Goal: Find specific page/section: Find specific page/section

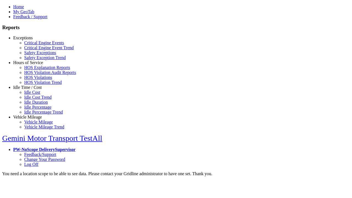
click at [32, 65] on link "Hours of Service" at bounding box center [28, 62] width 30 height 5
click at [36, 80] on link "HOS Violations" at bounding box center [38, 77] width 28 height 5
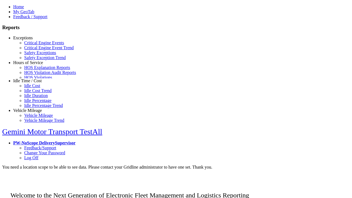
scroll to position [5, 0]
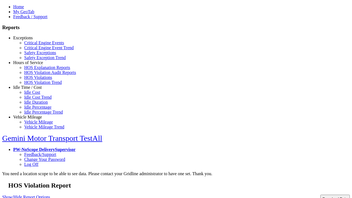
type input "**********"
